Goal: Check status: Check status

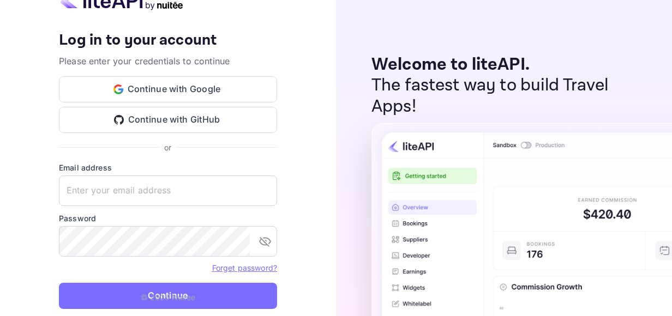
type input "[EMAIL_ADDRESS][DOMAIN_NAME]"
click at [174, 297] on p "© 2025 Nuitee" at bounding box center [168, 297] width 55 height 11
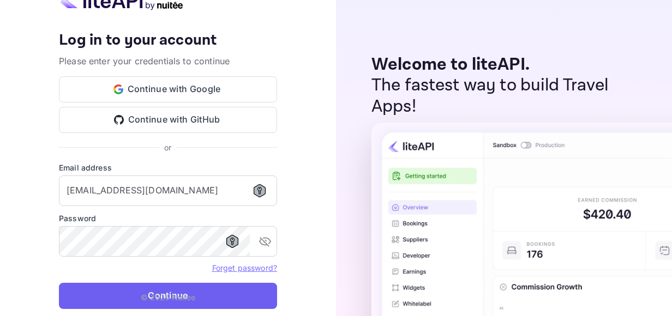
click at [115, 286] on button "Continue" at bounding box center [168, 296] width 218 height 26
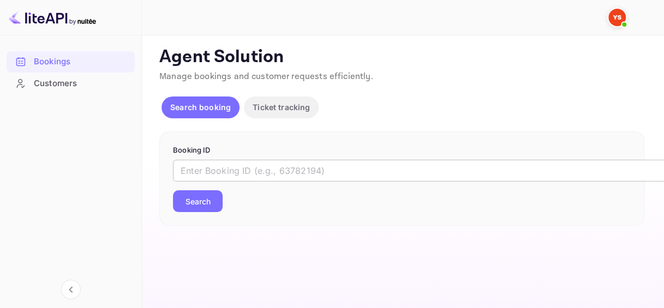
click at [229, 169] on input "text" at bounding box center [446, 171] width 546 height 22
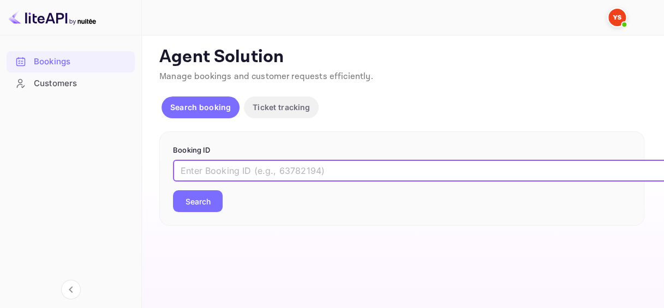
paste input "8858489"
type input "8858489"
click at [195, 204] on button "Search" at bounding box center [198, 201] width 50 height 22
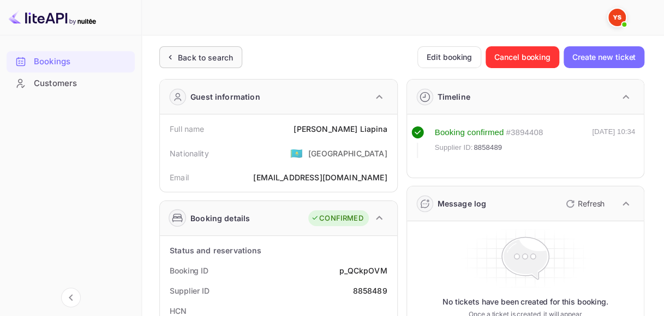
click at [203, 59] on div "Back to search" at bounding box center [205, 57] width 55 height 11
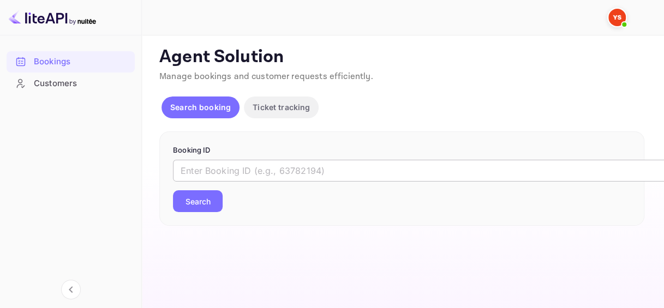
click at [255, 169] on input "text" at bounding box center [446, 171] width 546 height 22
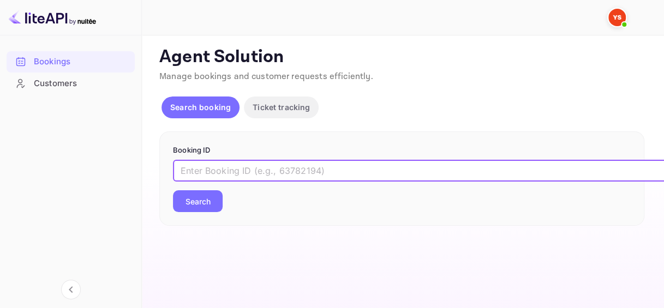
paste input "8858523"
type input "8858523"
drag, startPoint x: 210, startPoint y: 204, endPoint x: 235, endPoint y: 199, distance: 25.2
click at [210, 204] on button "Search" at bounding box center [198, 201] width 50 height 22
